Goal: Transaction & Acquisition: Subscribe to service/newsletter

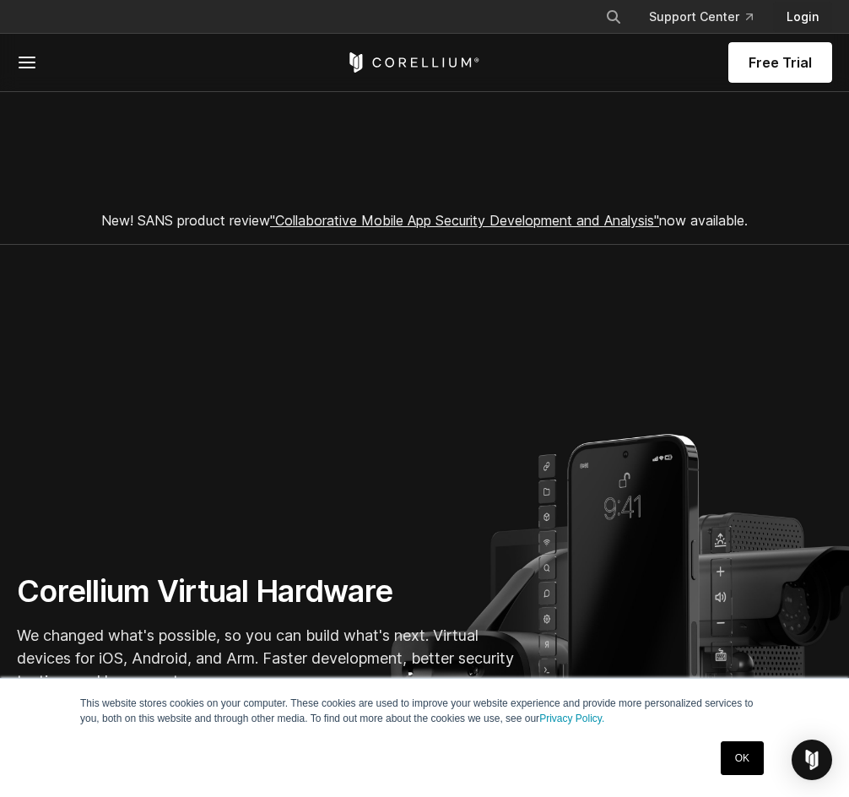
click at [805, 18] on link "Login" at bounding box center [802, 17] width 59 height 30
click at [37, 60] on span at bounding box center [57, 62] width 80 height 20
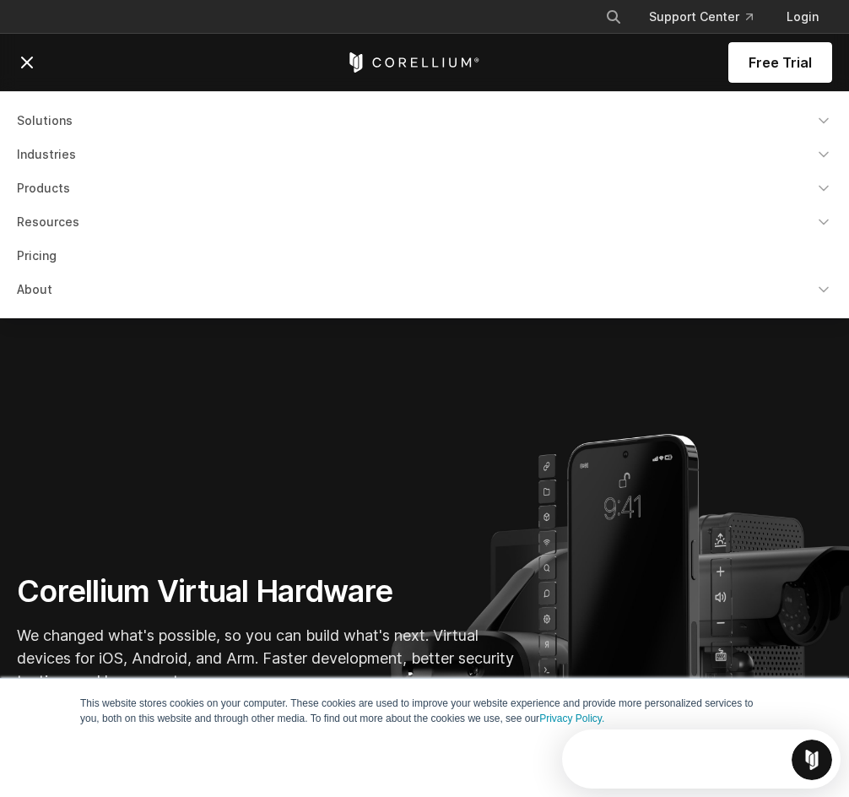
click at [59, 190] on link "Products" at bounding box center [425, 188] width 836 height 30
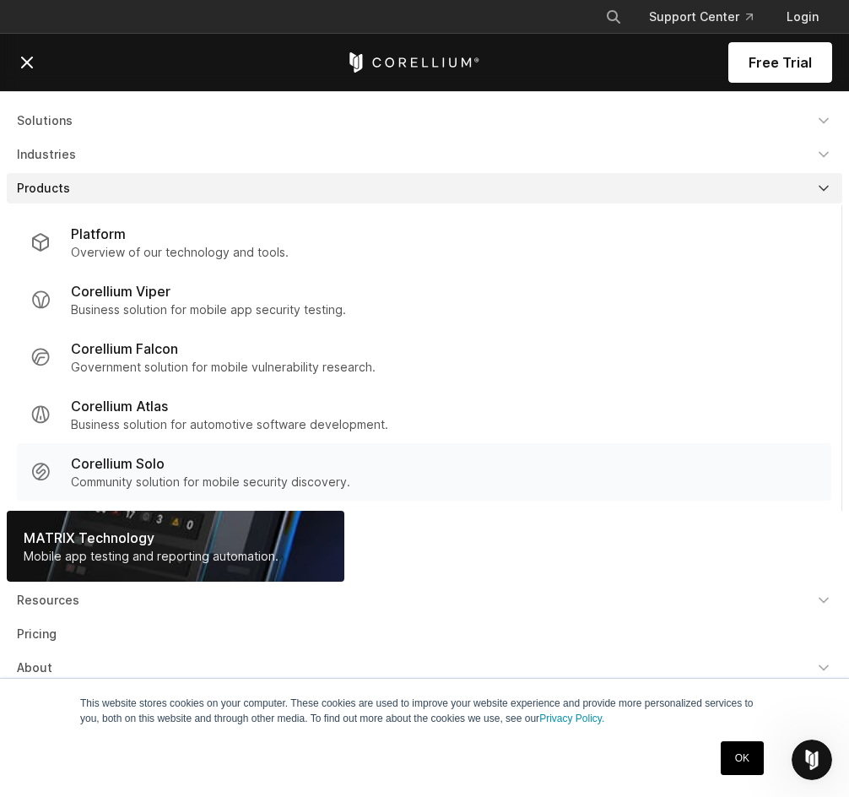
click at [308, 484] on p "Community solution for mobile security discovery." at bounding box center [210, 482] width 279 height 17
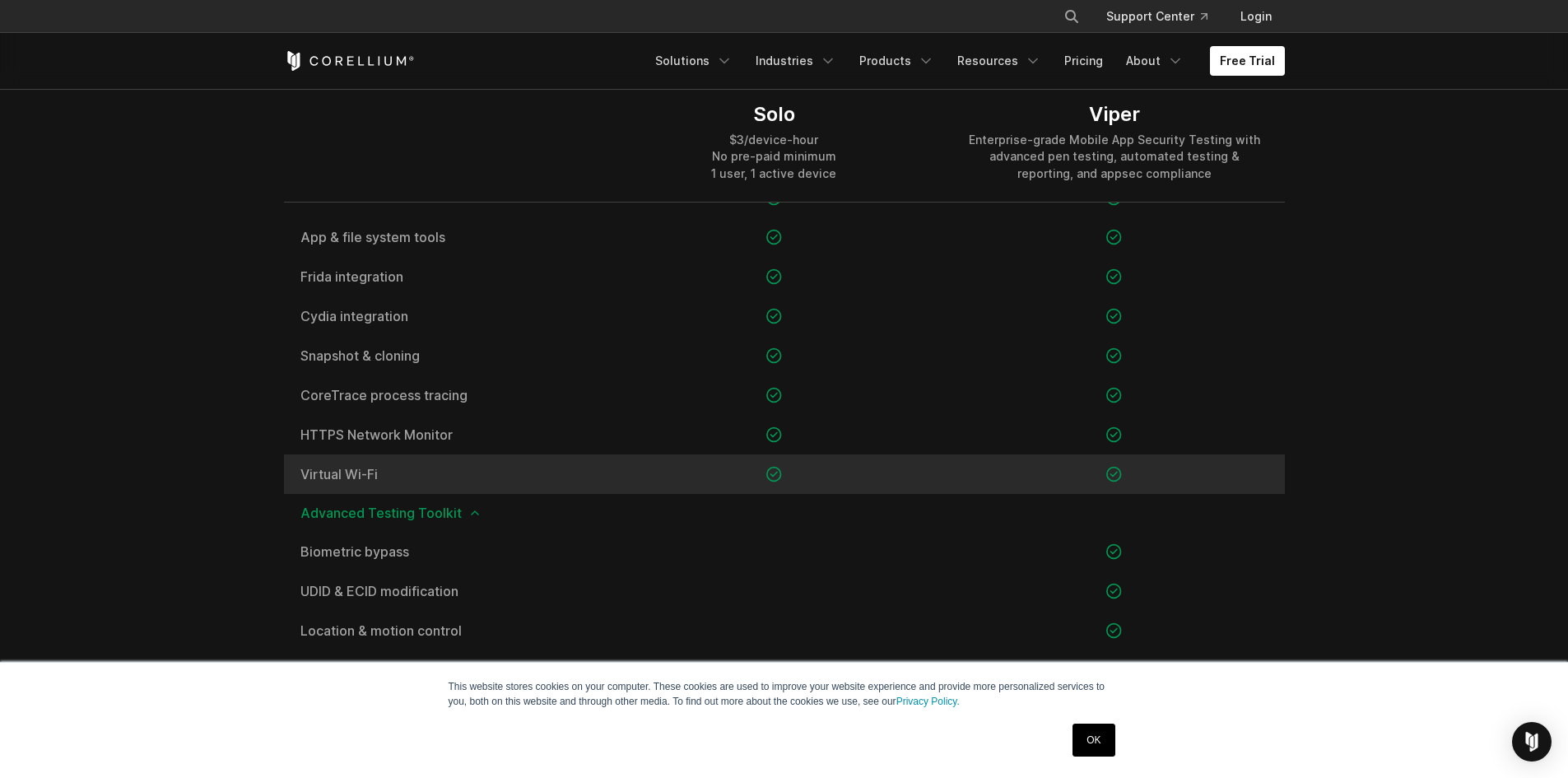
scroll to position [1293, 0]
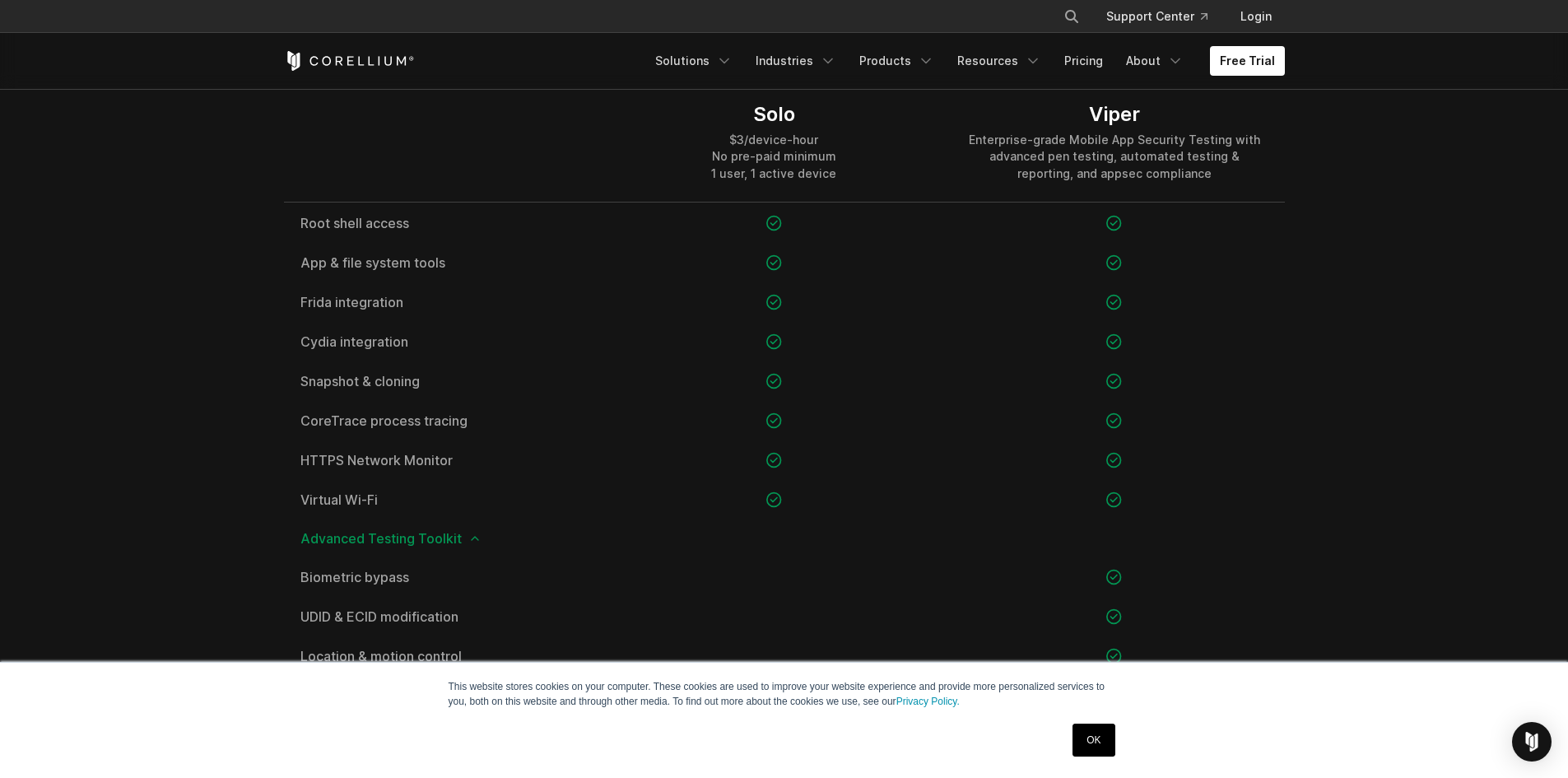
click at [475, 536] on icon at bounding box center [475, 538] width 14 height 14
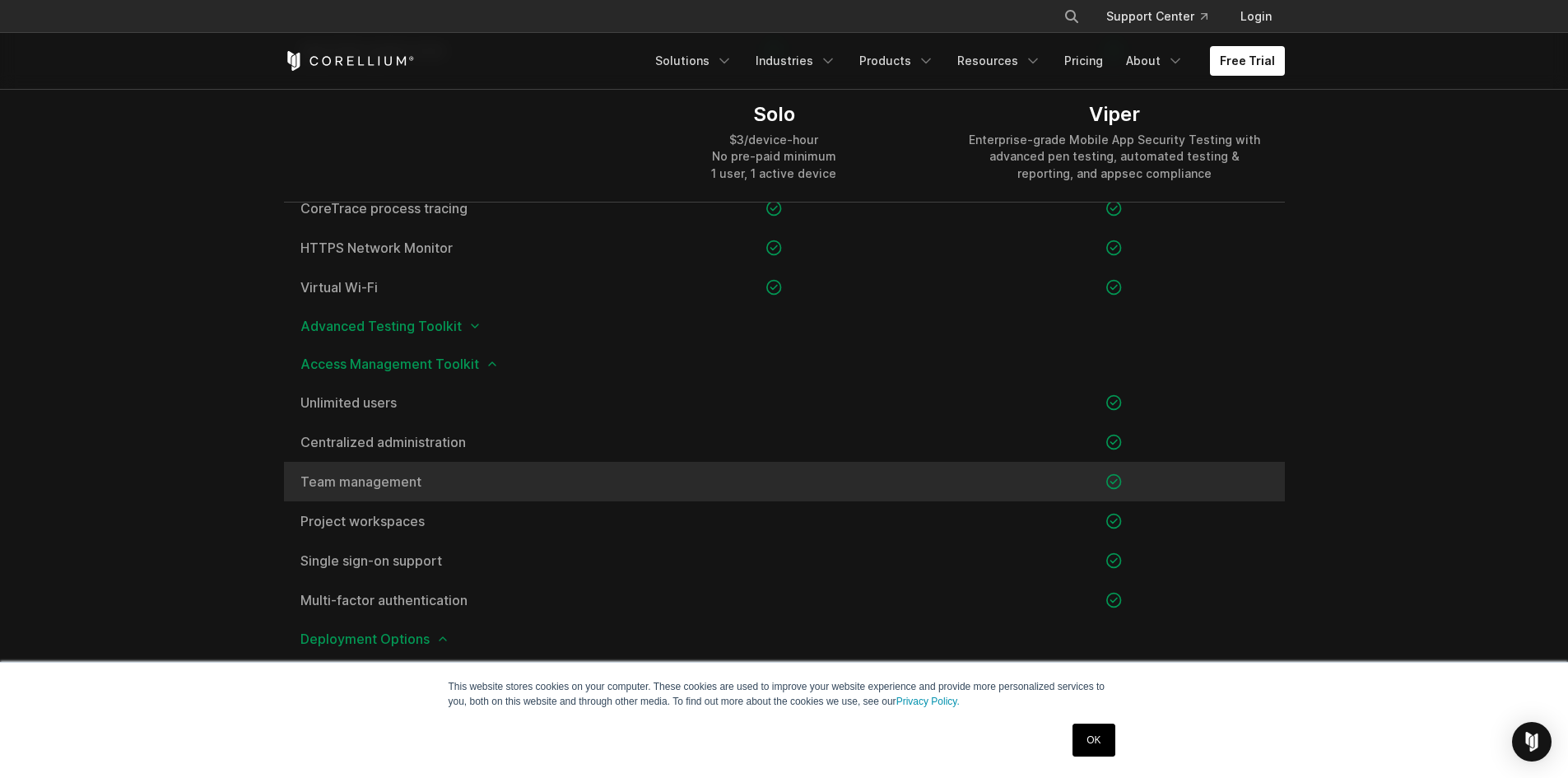
scroll to position [1540, 0]
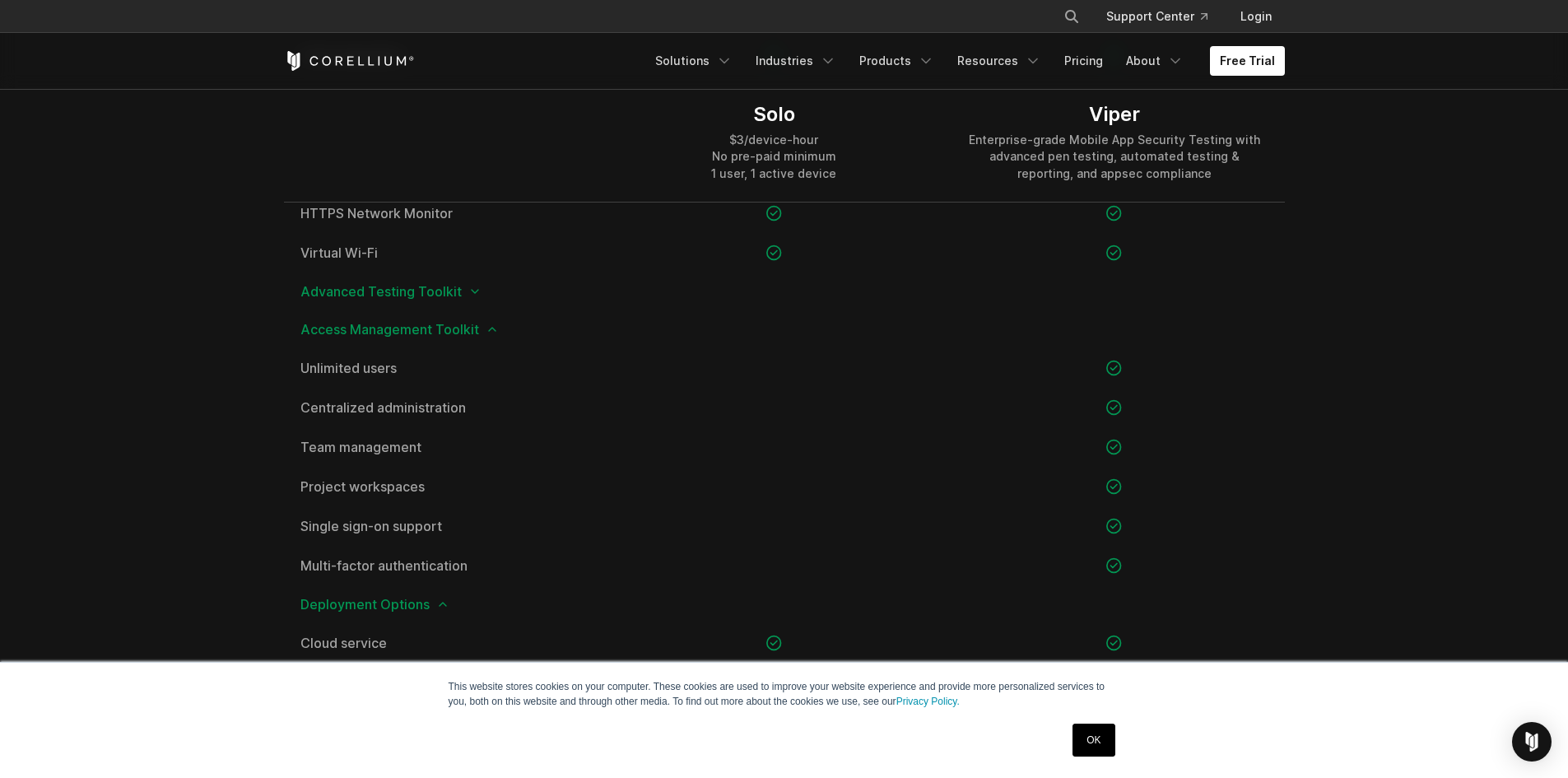
click at [486, 323] on icon at bounding box center [492, 330] width 14 height 14
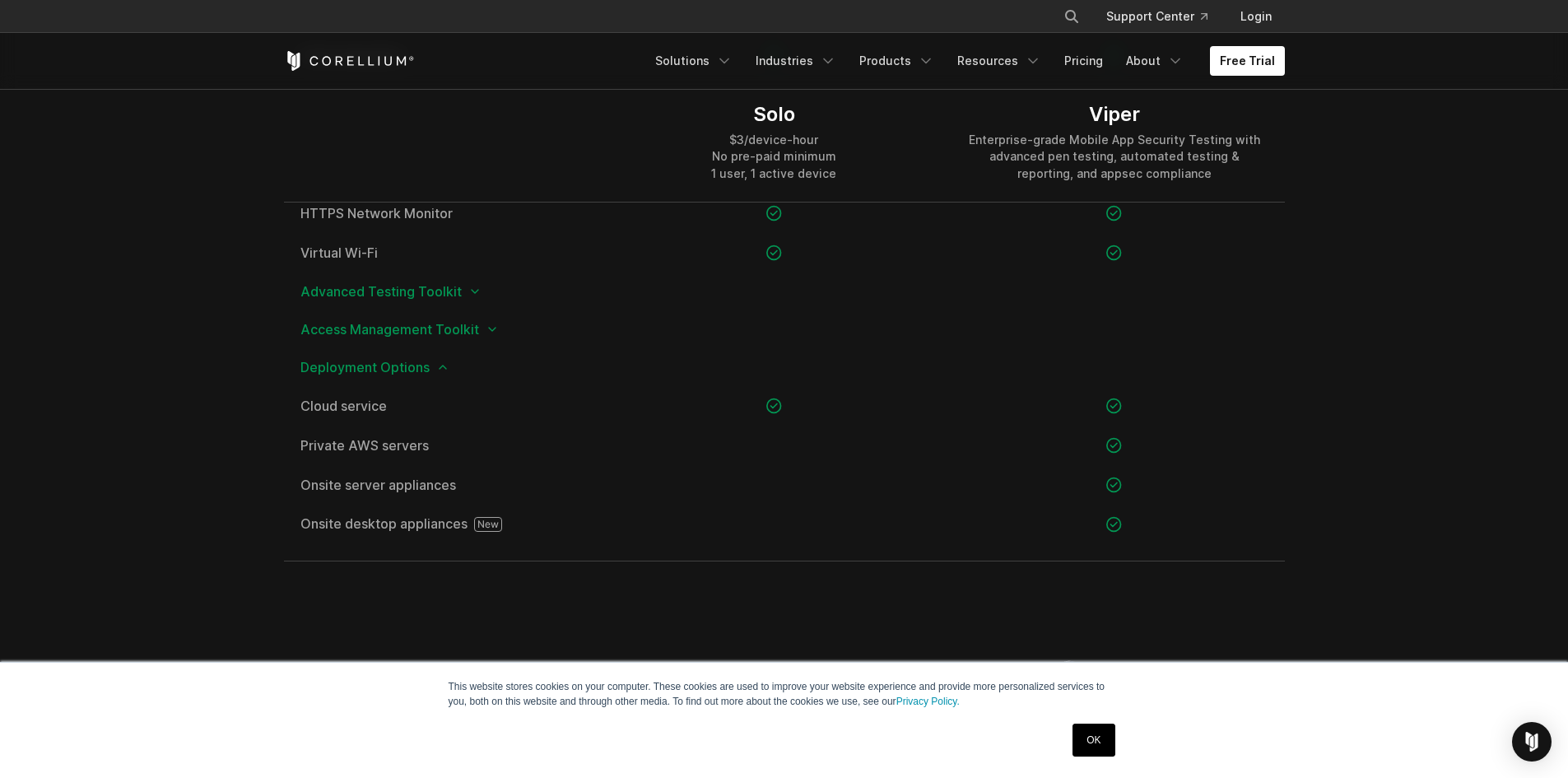
click at [441, 368] on polyline at bounding box center [443, 367] width 7 height 3
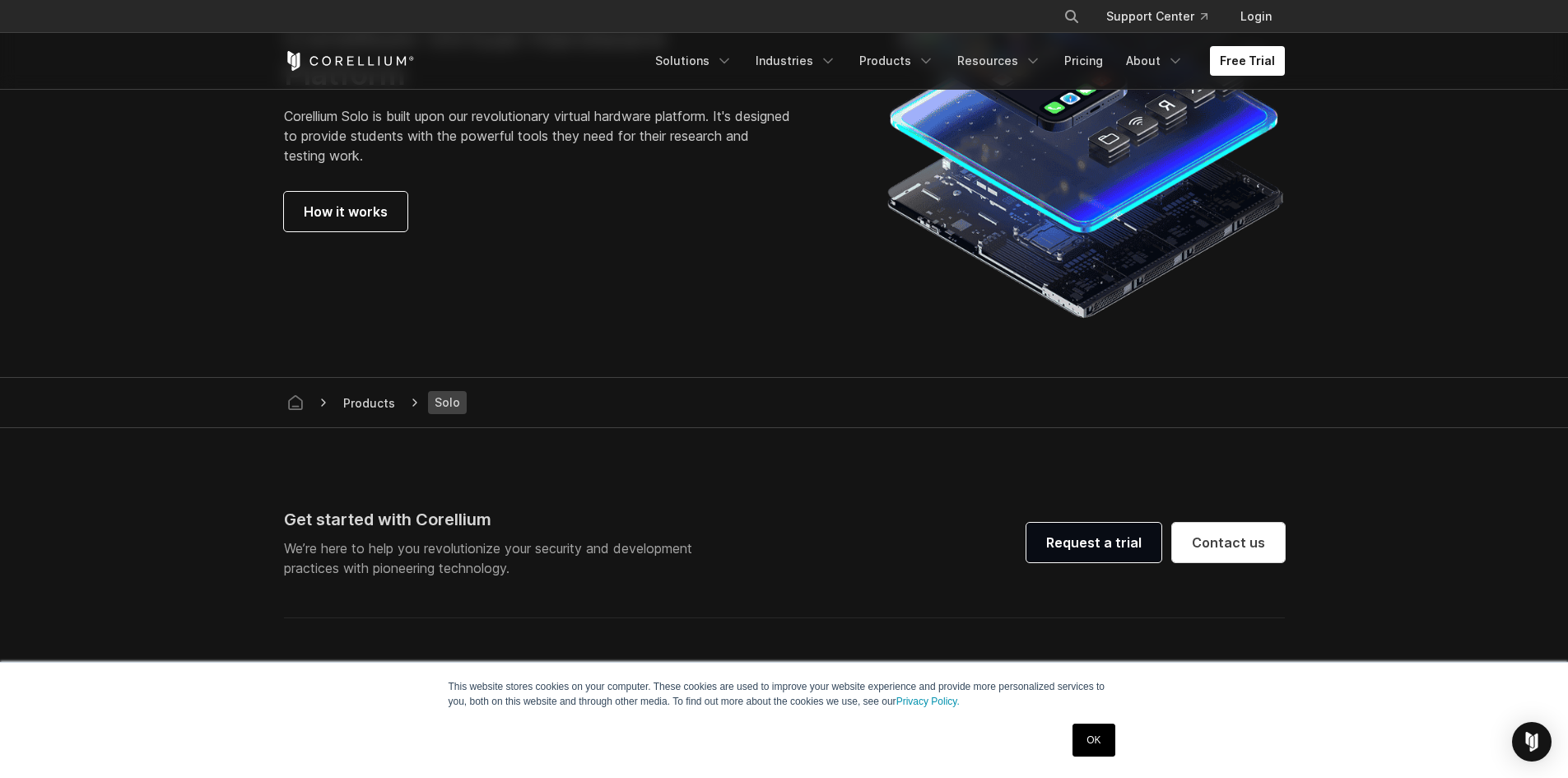
scroll to position [1952, 0]
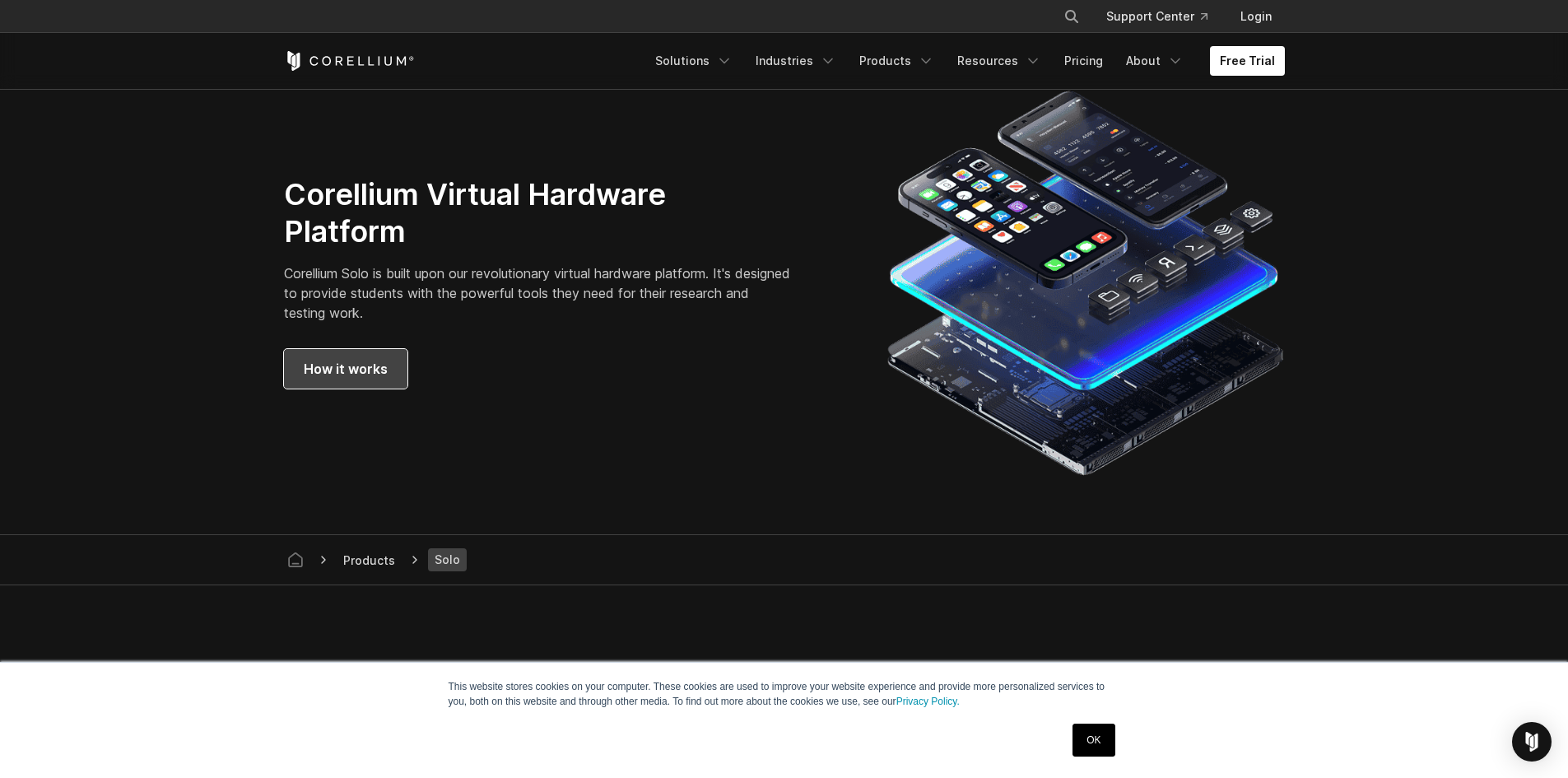
click at [370, 377] on span "How it works" at bounding box center [346, 369] width 84 height 19
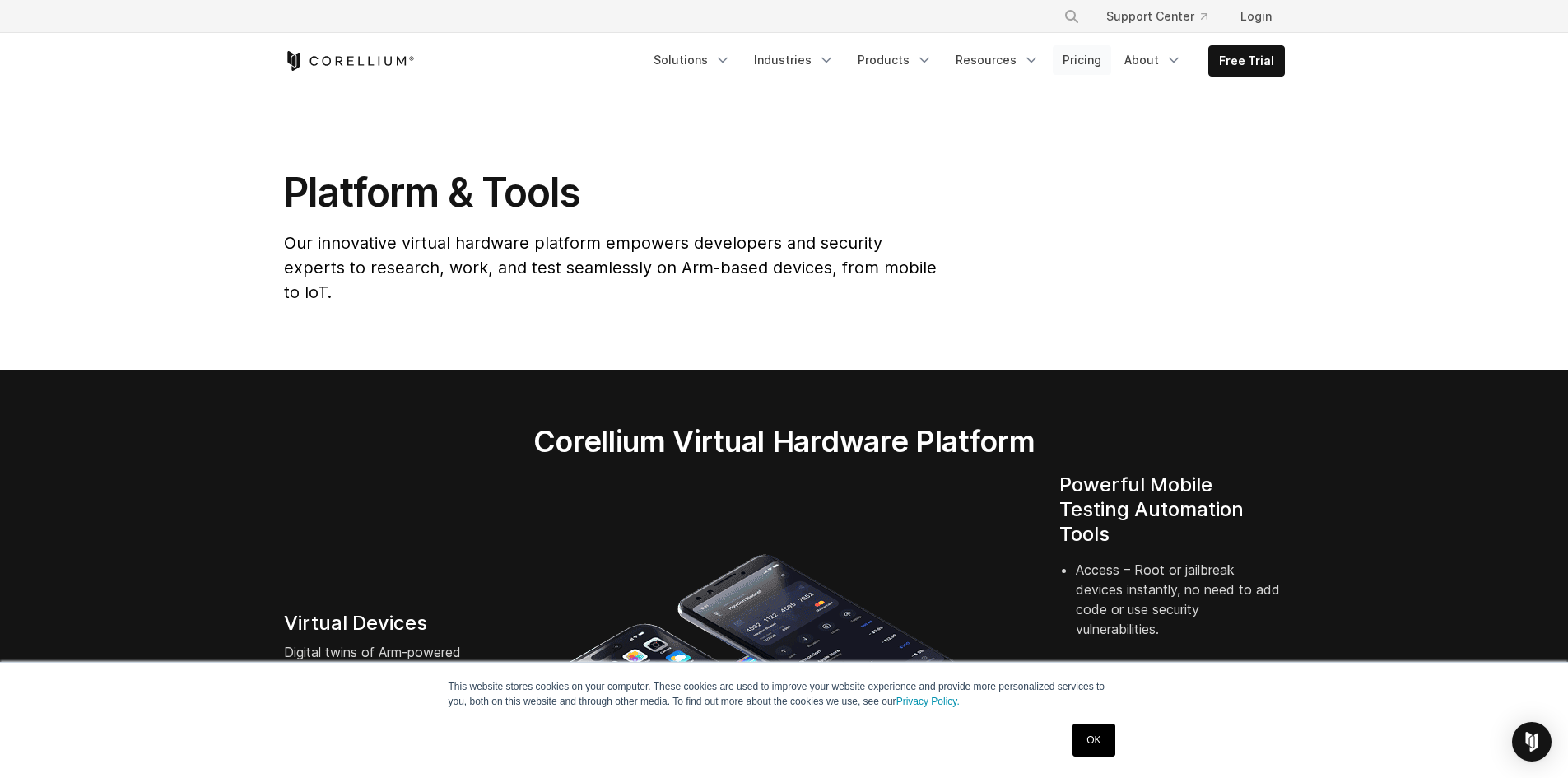
click at [1112, 55] on link "Pricing" at bounding box center [1082, 59] width 59 height 29
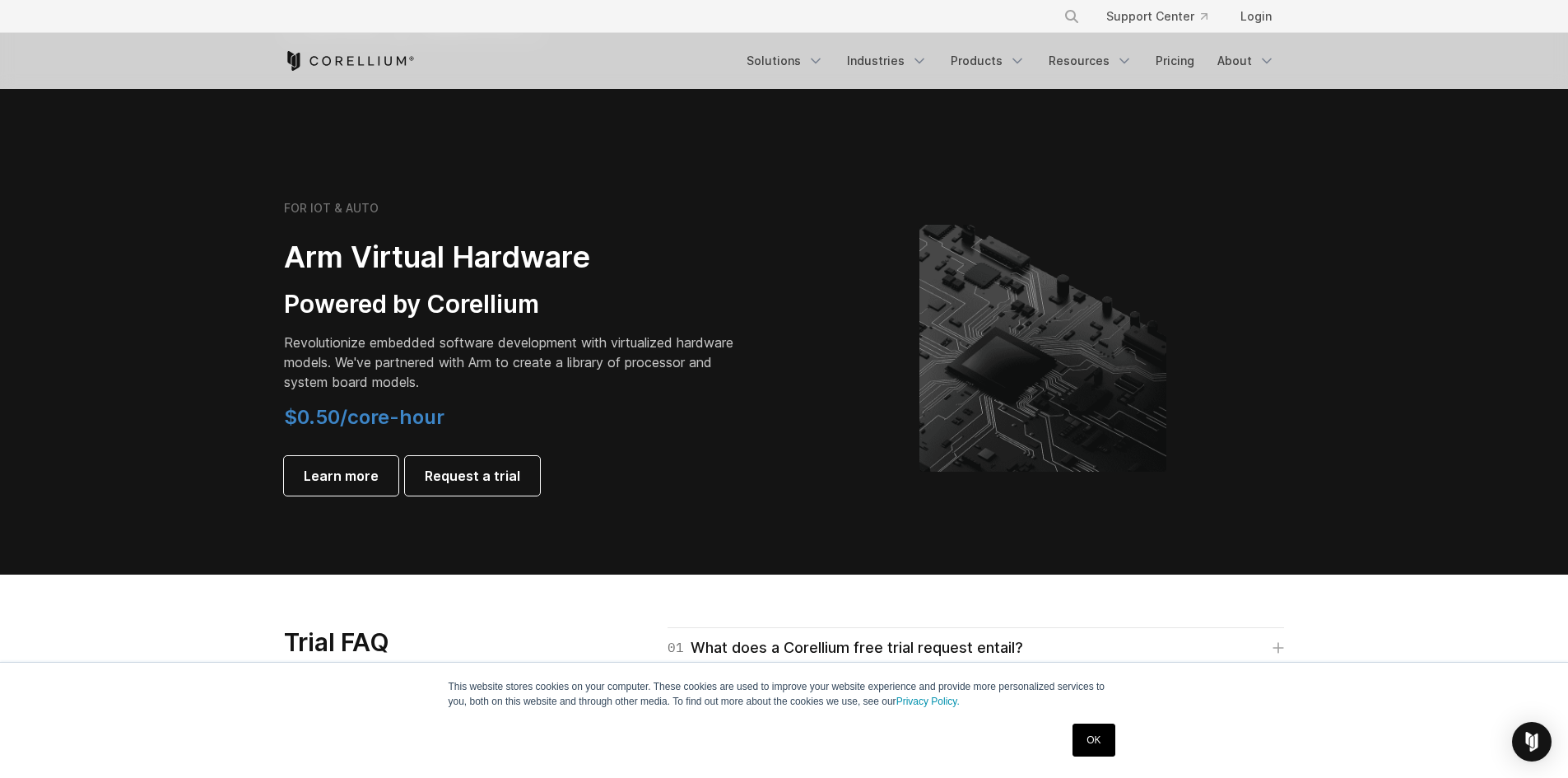
scroll to position [1811, 0]
